Goal: Task Accomplishment & Management: Complete application form

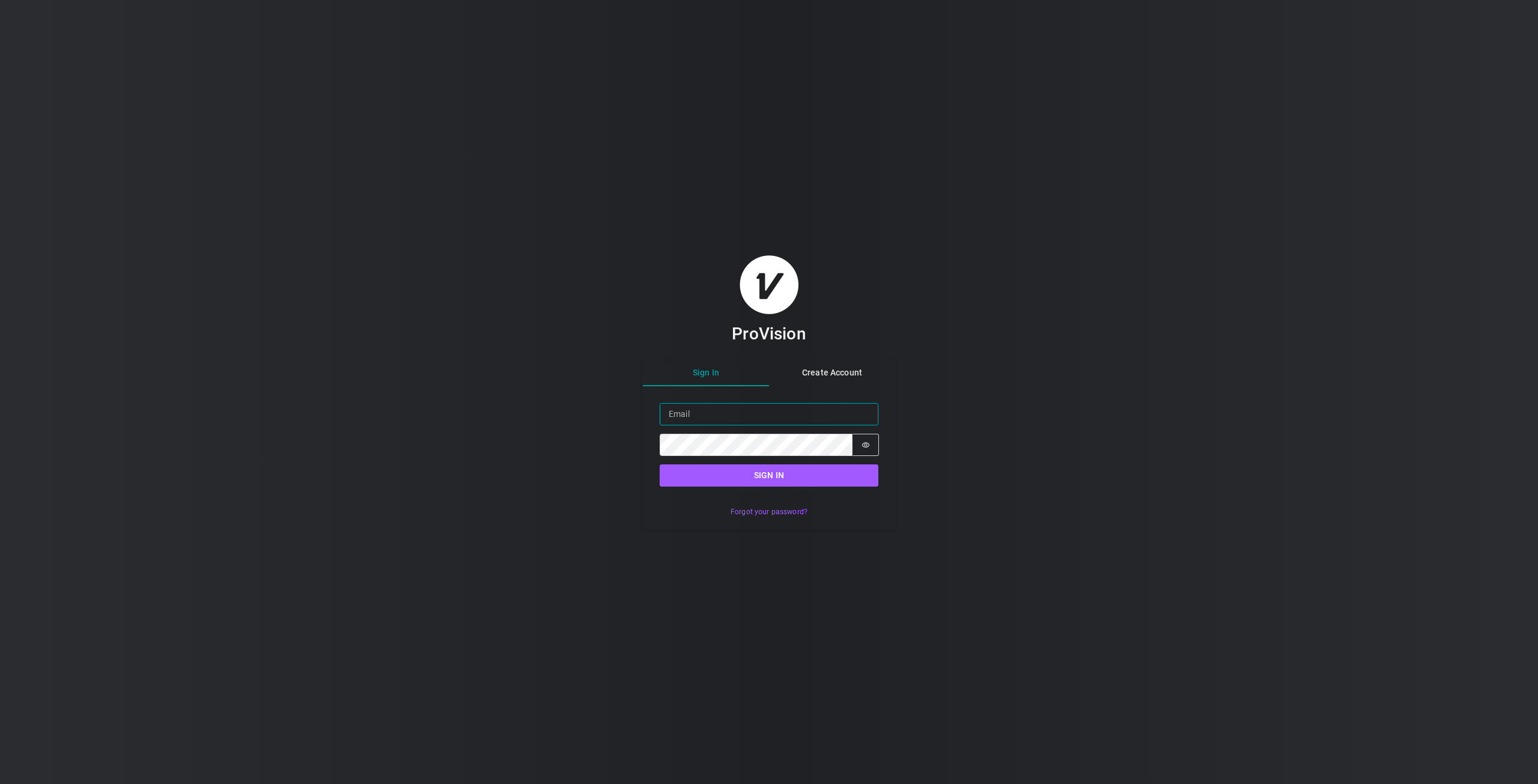
click at [774, 419] on input "Email" at bounding box center [768, 414] width 219 height 22
type input "[EMAIL_ADDRESS][DOMAIN_NAME]"
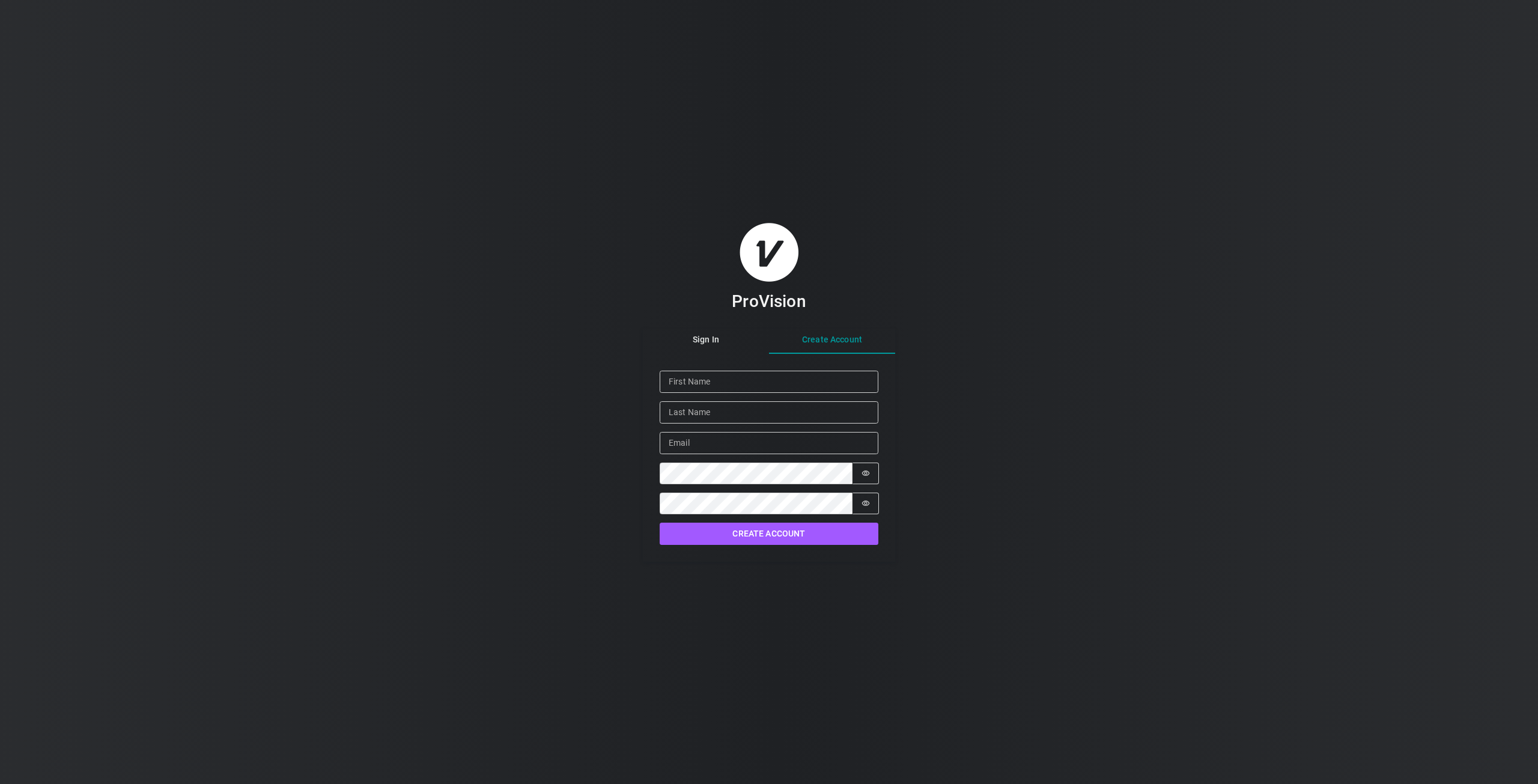
click at [824, 368] on div "Sign In Create Account Given Name Family Name Email Password Password is hidden…" at bounding box center [768, 446] width 252 height 234
click at [738, 385] on input "Given Name" at bounding box center [768, 381] width 219 height 22
type input "[PERSON_NAME]"
type input "[EMAIL_ADDRESS][DOMAIN_NAME]"
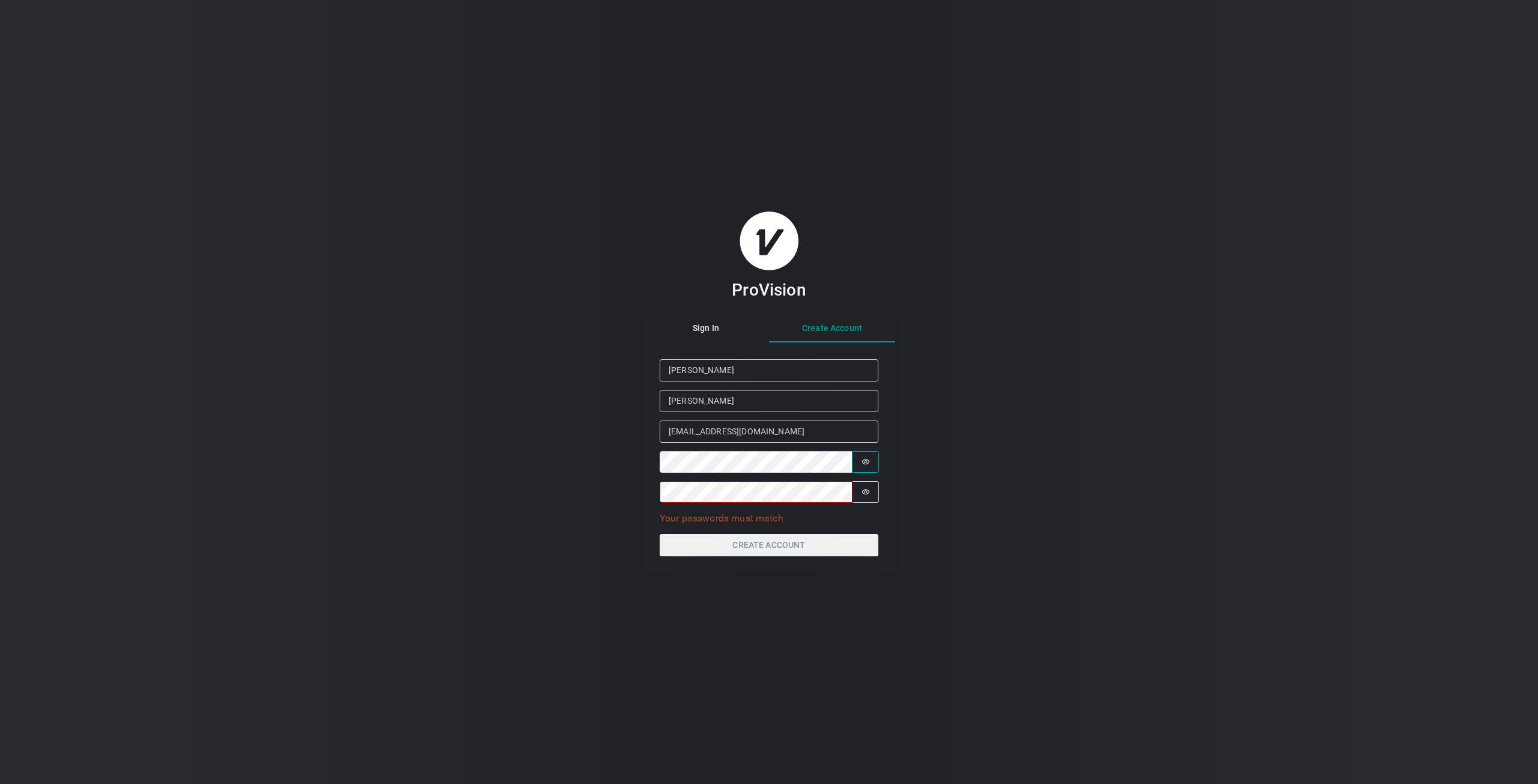
click at [865, 474] on div "Given Name [PERSON_NAME] Family Name [PERSON_NAME] Email [EMAIL_ADDRESS][DOMAIN…" at bounding box center [768, 443] width 219 height 167
click at [865, 459] on icon "Show password" at bounding box center [865, 461] width 8 height 5
click at [867, 460] on icon "Show password" at bounding box center [865, 462] width 8 height 8
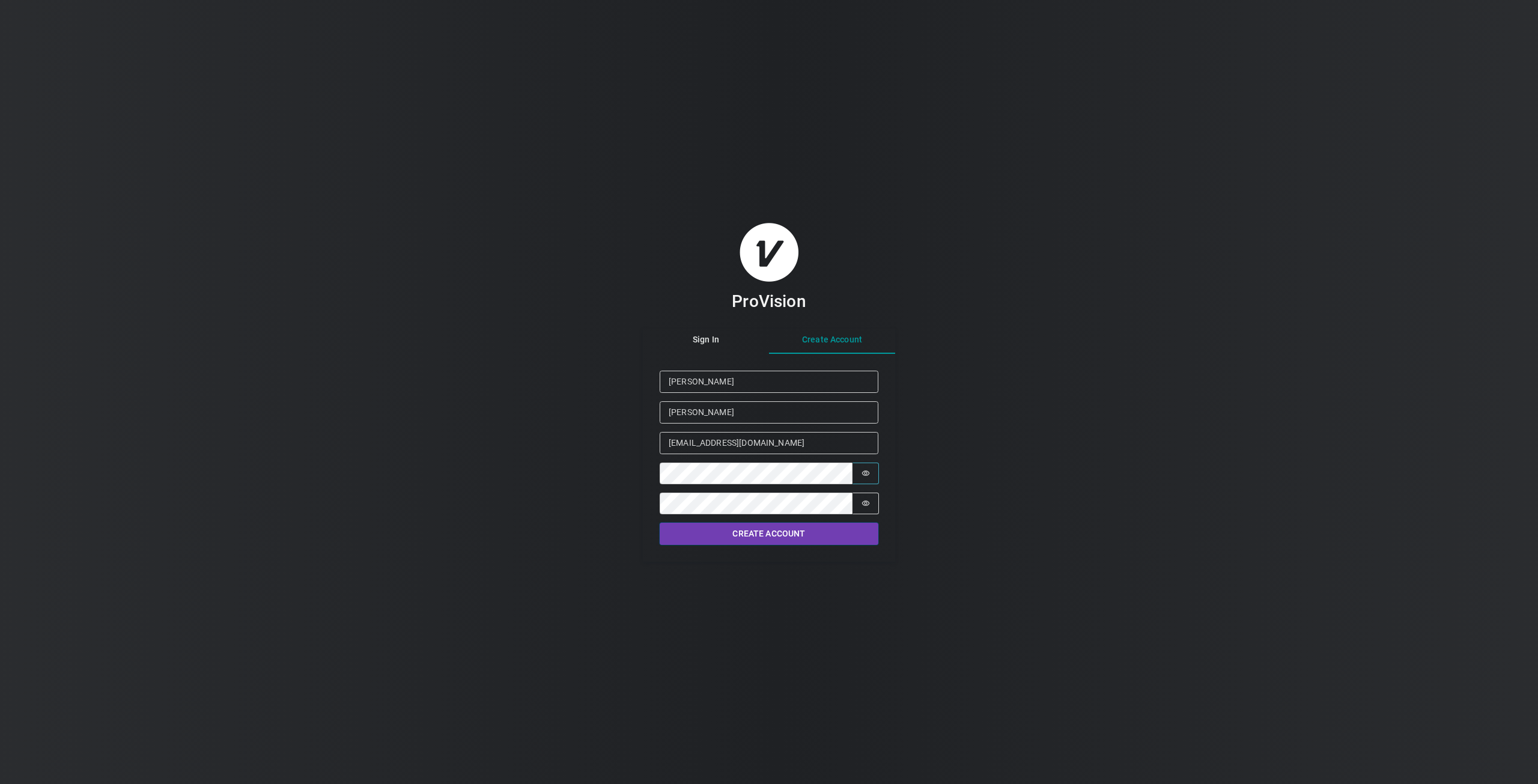
click at [764, 534] on button "Create Account" at bounding box center [768, 534] width 219 height 22
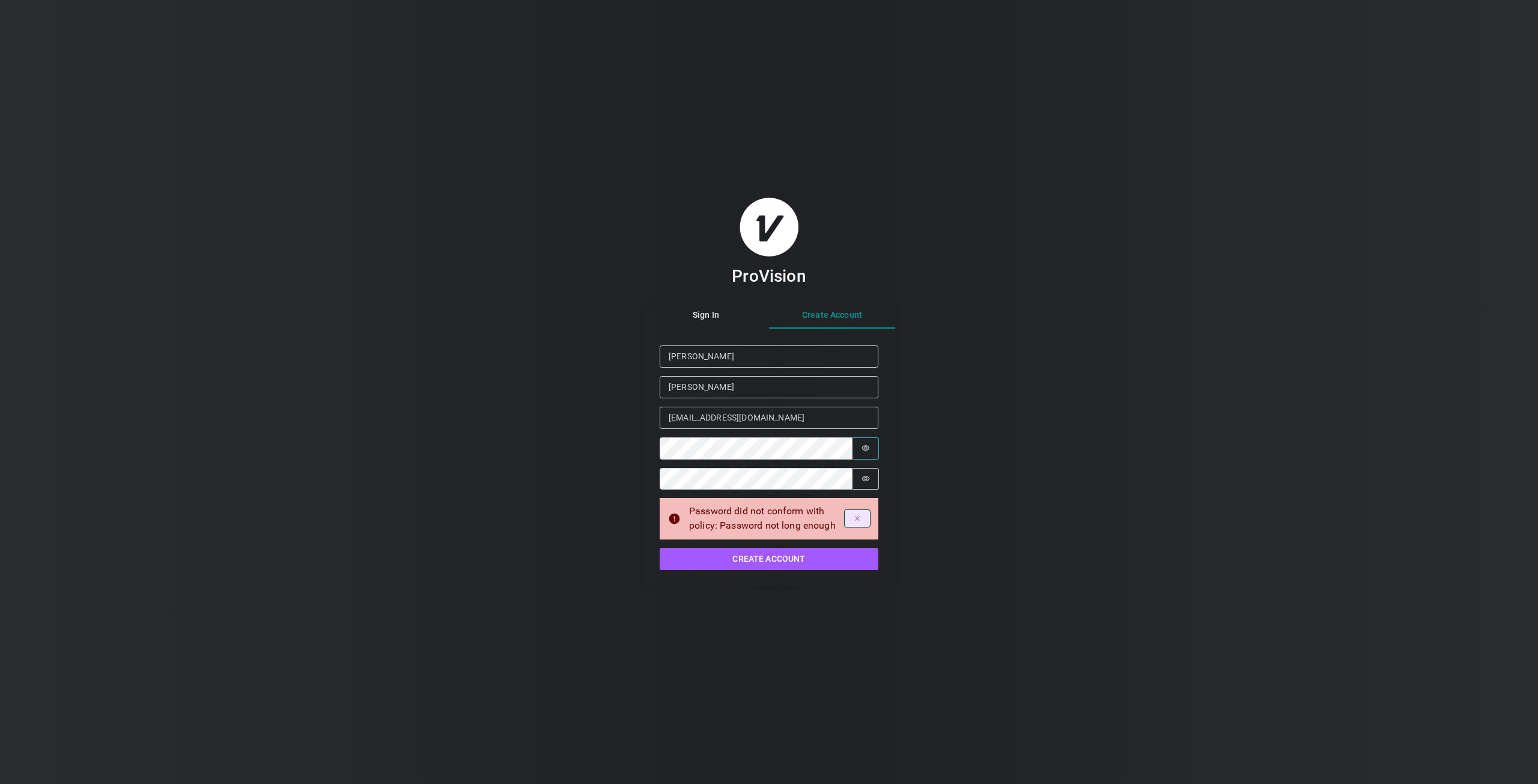
click at [858, 520] on icon "Dismiss alert" at bounding box center [858, 518] width 5 height 5
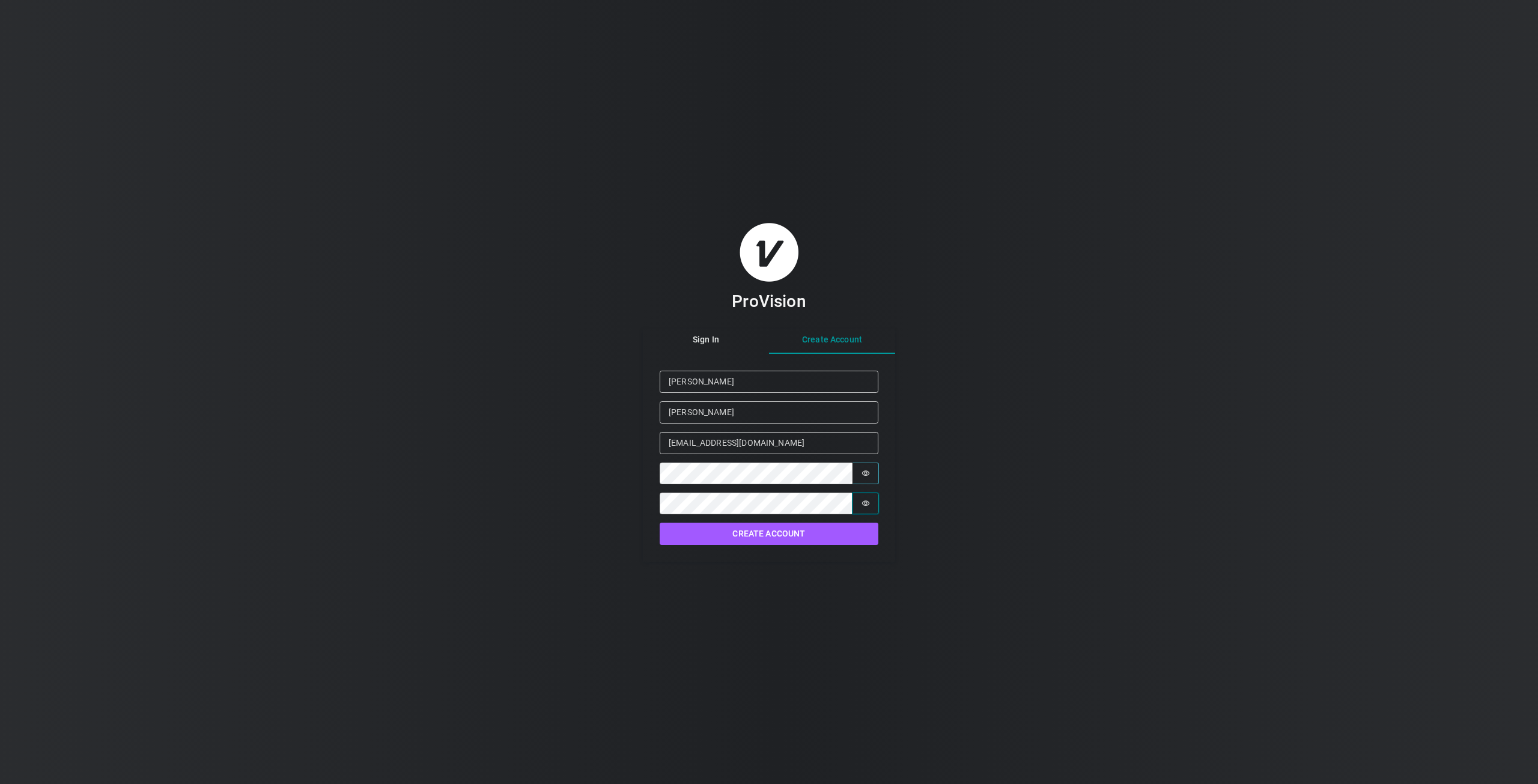
click at [868, 502] on icon "Show password" at bounding box center [865, 503] width 8 height 8
click at [874, 473] on button "Password is hidden" at bounding box center [866, 473] width 26 height 22
click at [864, 498] on button "Password is hidden" at bounding box center [866, 503] width 26 height 22
click at [713, 529] on button "Create Account" at bounding box center [768, 534] width 219 height 22
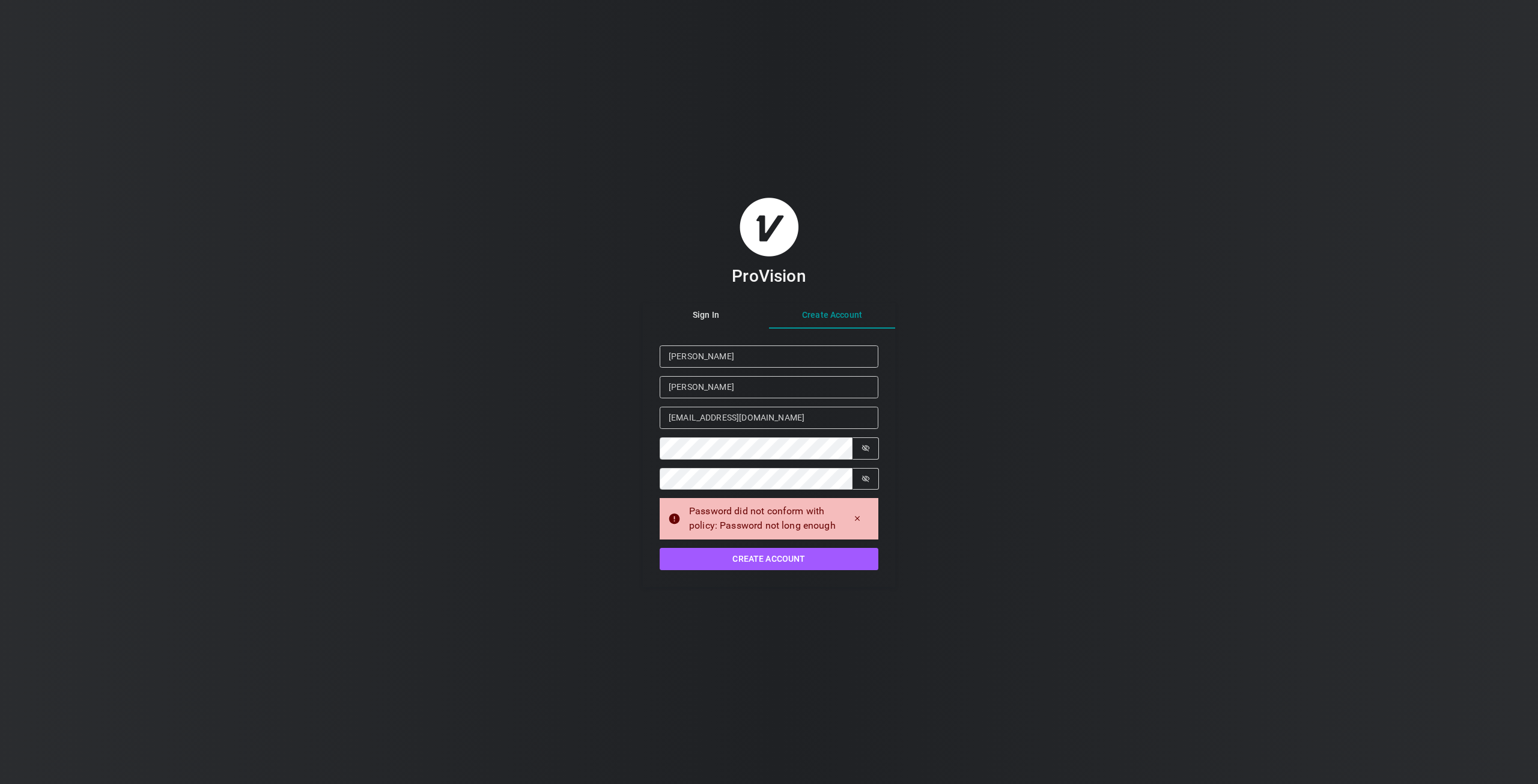
click at [729, 613] on div "ProVision Sign In Create Account Given Name [PERSON_NAME] Family Name [PERSON_N…" at bounding box center [769, 392] width 1538 height 784
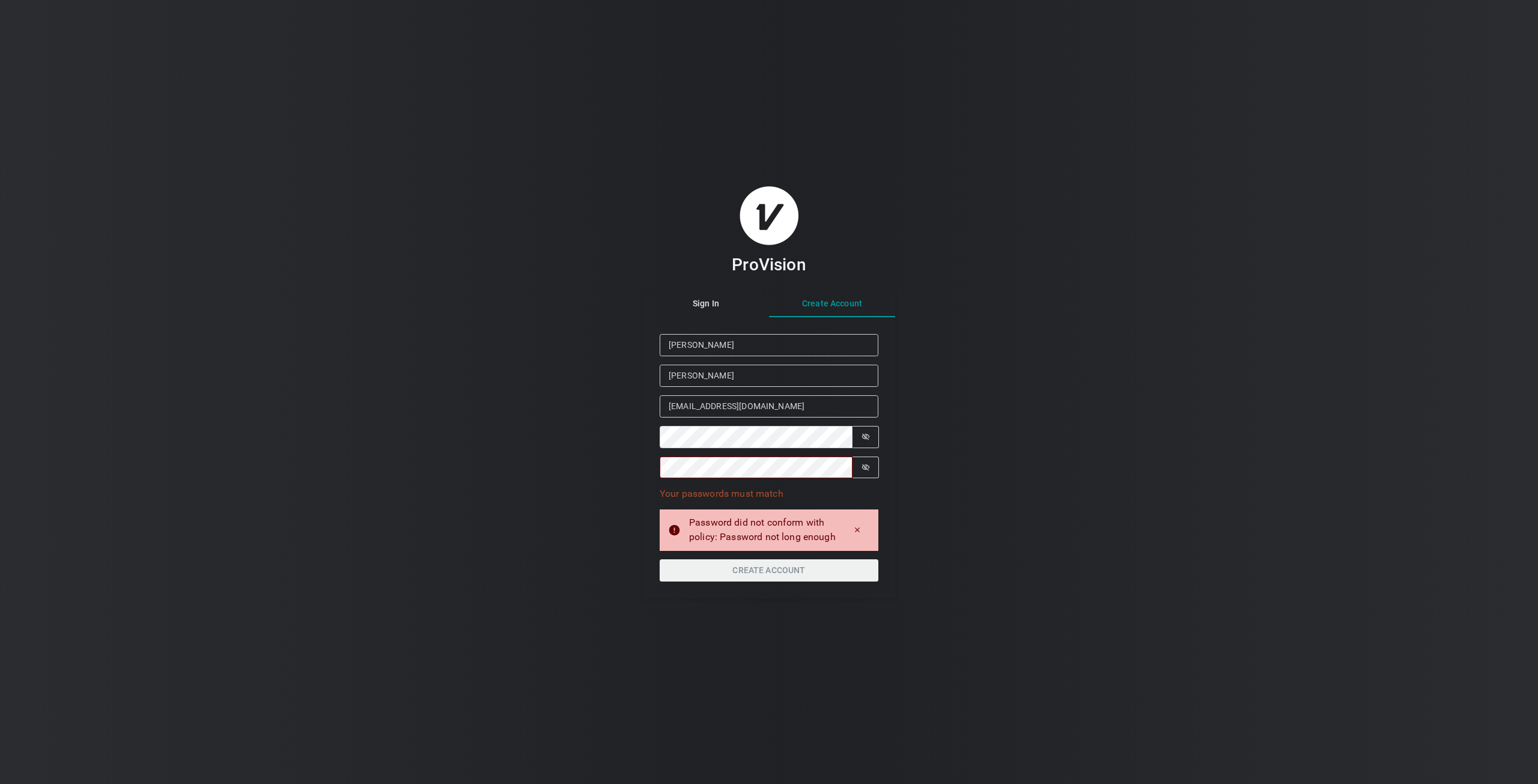
click at [997, 592] on div "ProVision Sign In Create Account Given Name [PERSON_NAME] Family Name [PERSON_N…" at bounding box center [769, 392] width 1538 height 784
click at [1104, 555] on div "ProVision Sign In Create Account Given Name [PERSON_NAME] Family Name [PERSON_N…" at bounding box center [769, 392] width 1538 height 784
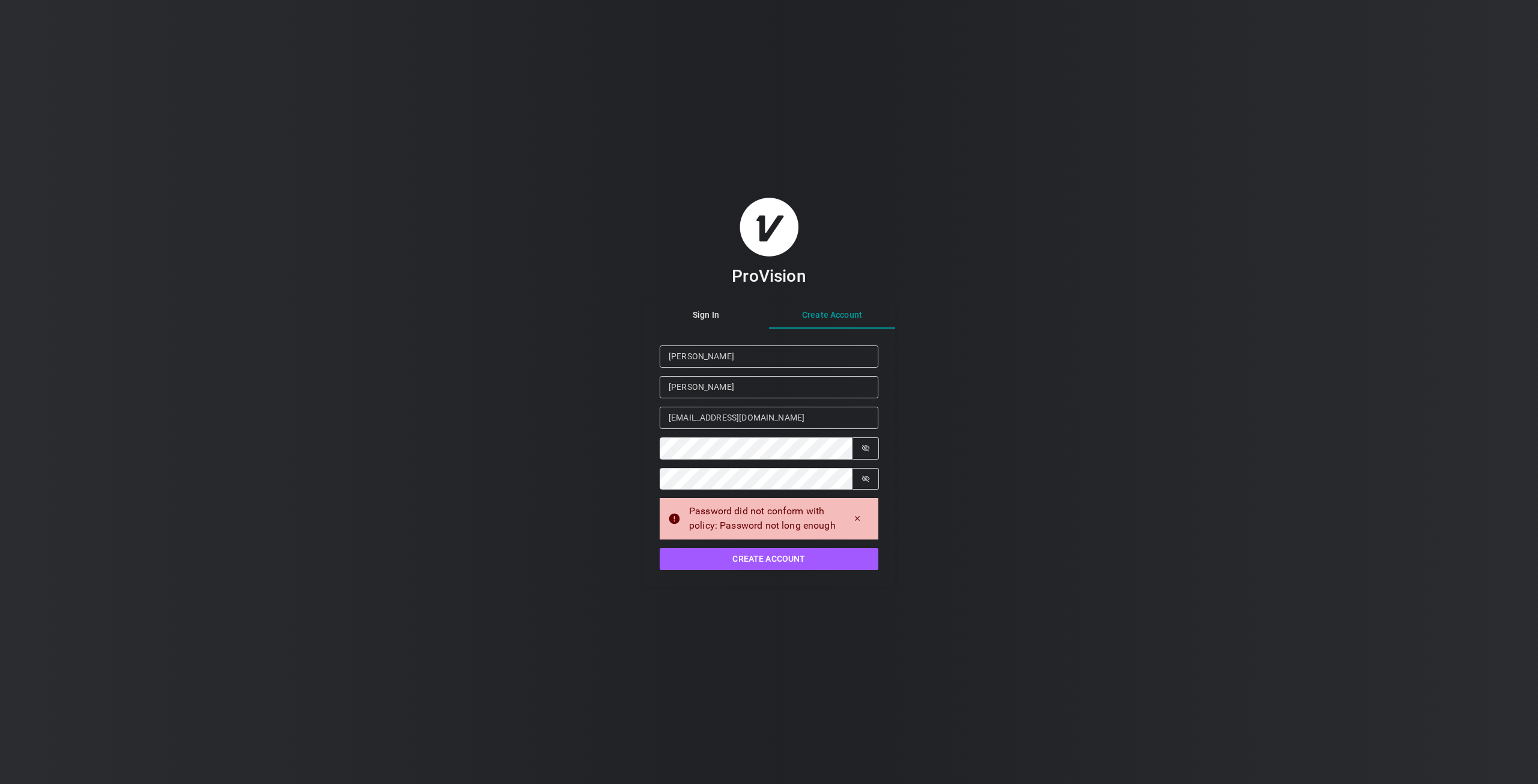
click at [1004, 497] on div "ProVision Sign In Create Account Given Name [PERSON_NAME] Family Name [PERSON_N…" at bounding box center [769, 392] width 1538 height 784
click at [757, 556] on button "Create Account" at bounding box center [768, 559] width 219 height 22
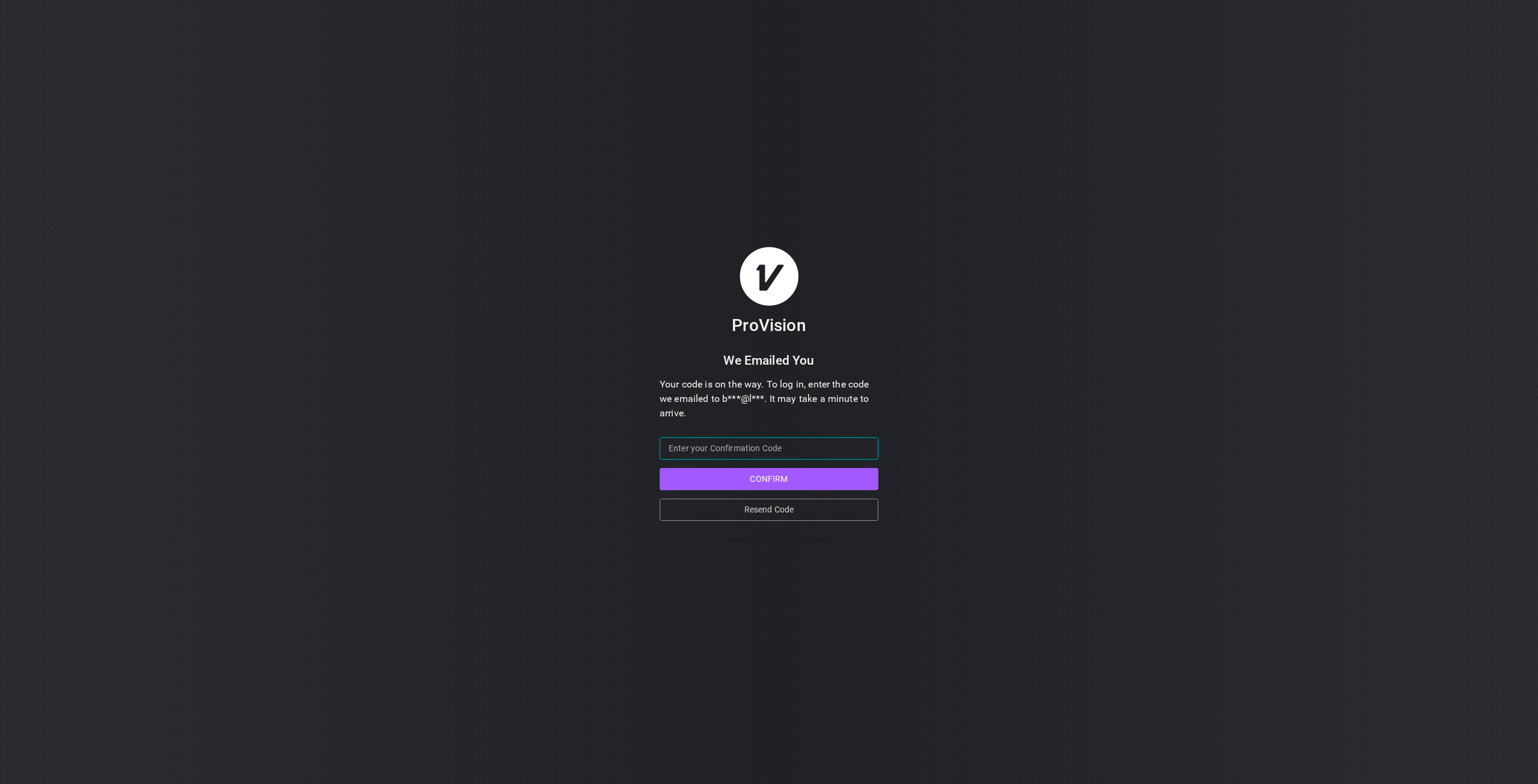
paste input "435055"
type input "435055"
click at [734, 476] on button "Confirm" at bounding box center [768, 479] width 219 height 22
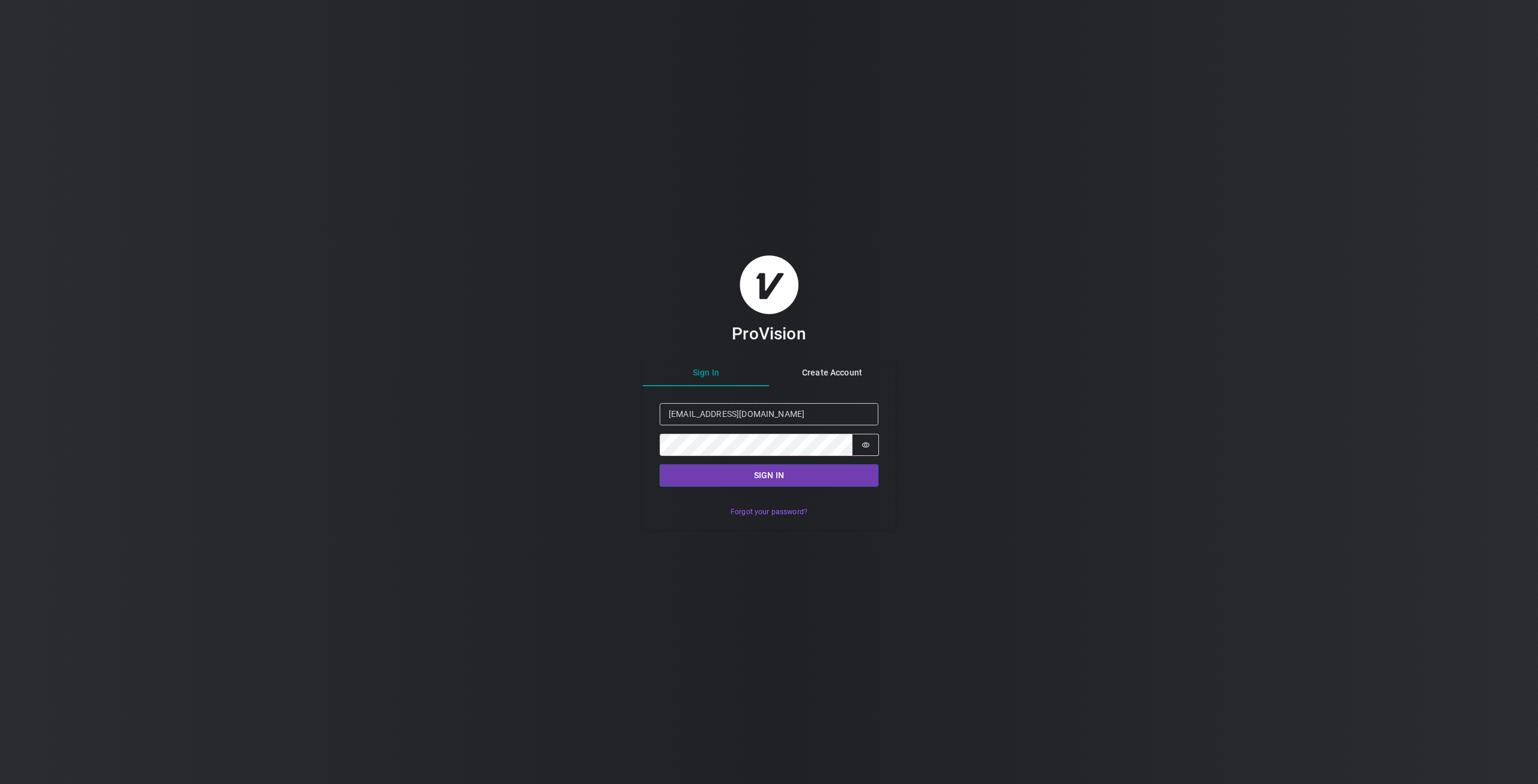
click at [745, 479] on button "Sign in" at bounding box center [768, 475] width 219 height 22
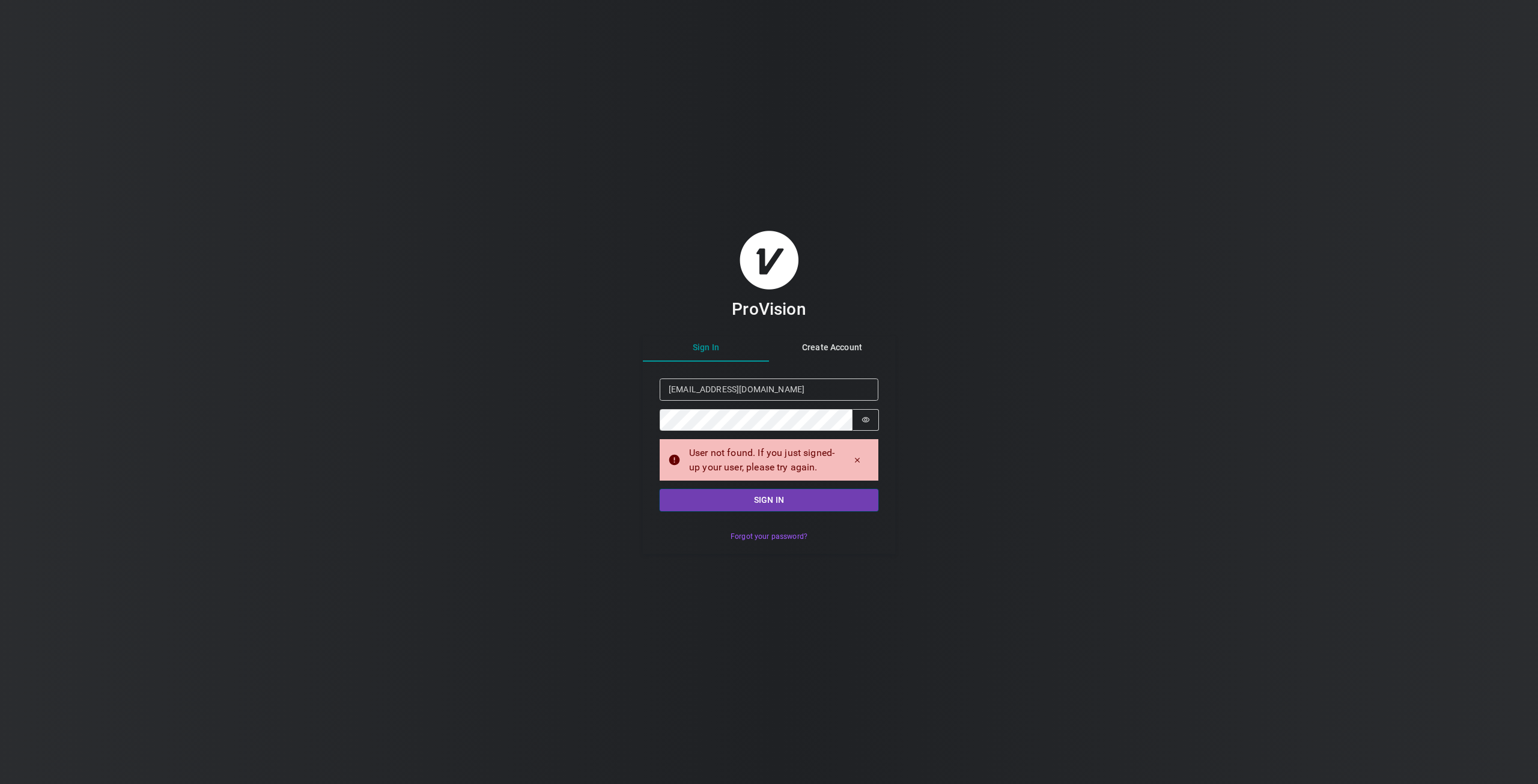
click at [790, 504] on button "Sign in" at bounding box center [768, 500] width 219 height 22
